Goal: Information Seeking & Learning: Learn about a topic

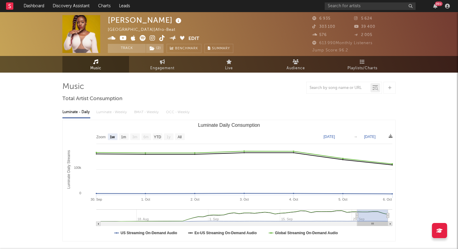
select select "1w"
click at [222, 64] on link "Live" at bounding box center [229, 64] width 67 height 17
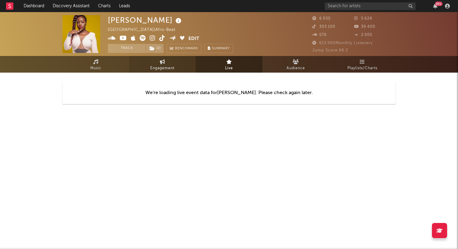
click at [193, 62] on link "Engagement" at bounding box center [162, 64] width 67 height 17
select select "1w"
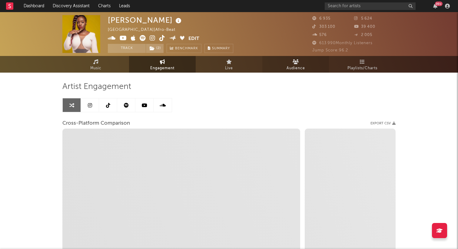
click at [292, 64] on link "Audience" at bounding box center [295, 64] width 67 height 17
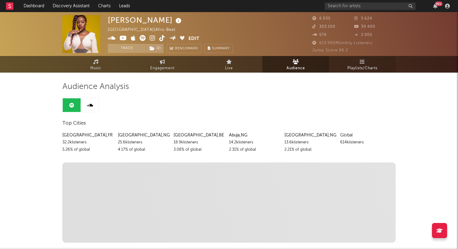
click at [344, 70] on link "Playlists/Charts" at bounding box center [362, 64] width 67 height 17
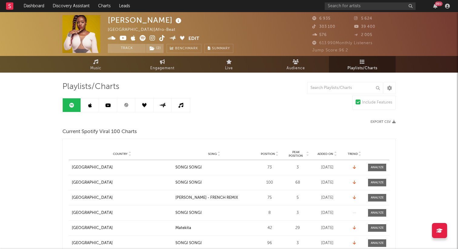
click at [95, 102] on link at bounding box center [90, 105] width 18 height 14
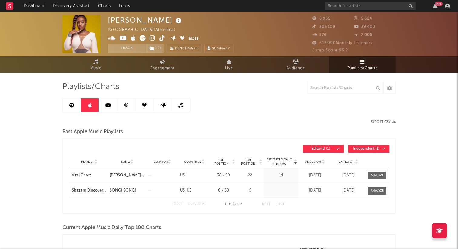
click at [106, 108] on icon at bounding box center [107, 105] width 5 height 5
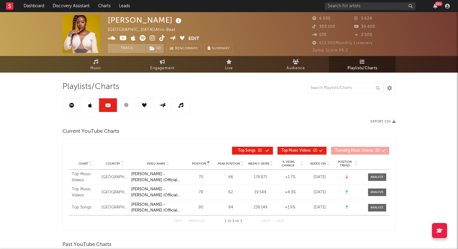
click at [122, 106] on link at bounding box center [126, 105] width 18 height 14
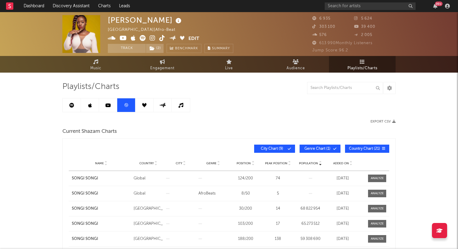
click at [139, 106] on link at bounding box center [144, 105] width 18 height 14
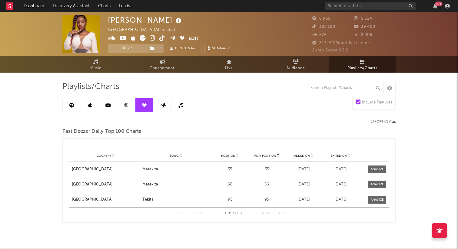
click at [158, 106] on link at bounding box center [163, 105] width 18 height 14
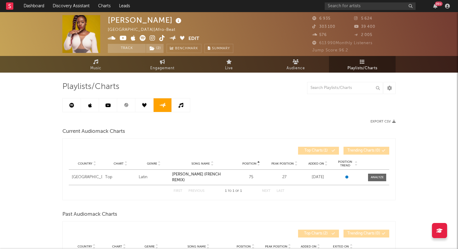
click at [176, 105] on link at bounding box center [181, 105] width 18 height 14
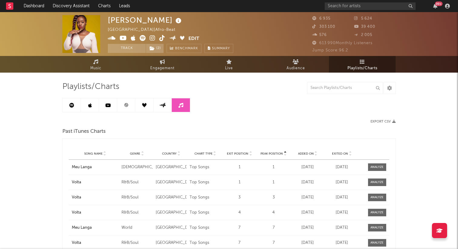
click at [183, 105] on icon at bounding box center [181, 105] width 5 height 5
click at [296, 67] on span "Audience" at bounding box center [296, 68] width 18 height 7
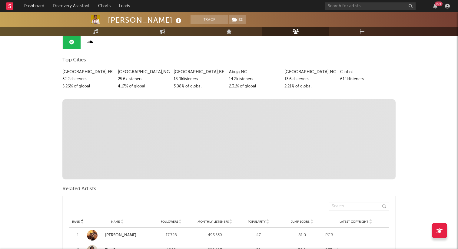
scroll to position [13, 0]
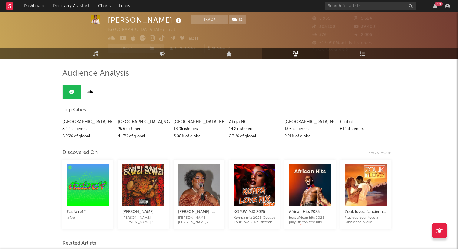
click at [86, 91] on link at bounding box center [90, 92] width 18 height 14
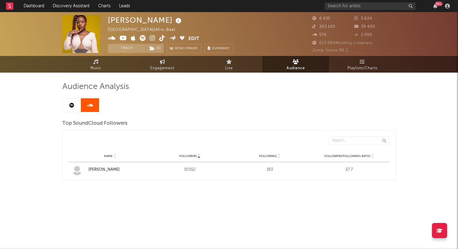
click at [70, 91] on span "Audience Analysis" at bounding box center [95, 86] width 67 height 7
click at [71, 102] on link at bounding box center [72, 105] width 18 height 14
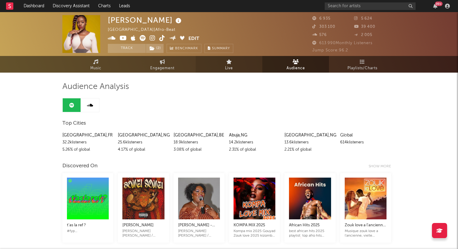
click at [245, 65] on link "Live" at bounding box center [229, 64] width 67 height 17
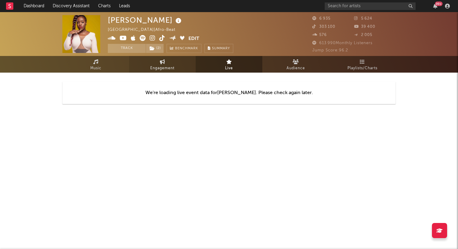
click at [187, 68] on link "Engagement" at bounding box center [162, 64] width 67 height 17
select select "1w"
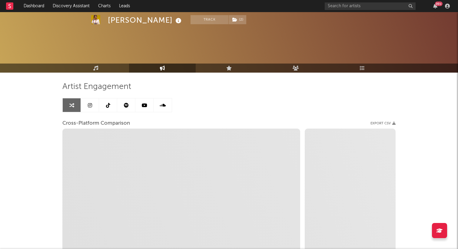
scroll to position [26, 0]
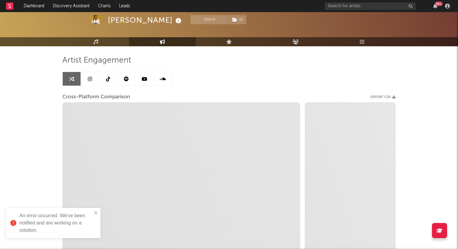
select select "1m"
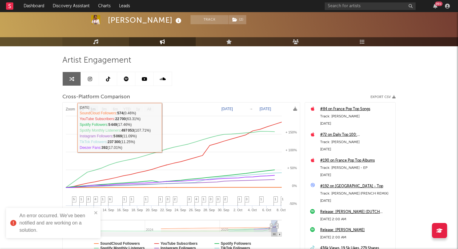
click at [113, 41] on link "Music" at bounding box center [95, 41] width 67 height 9
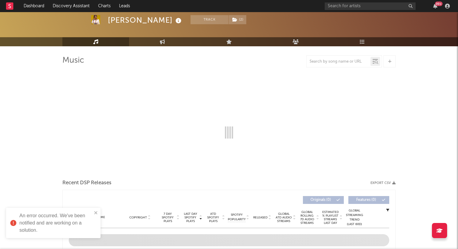
select select "1w"
